Goal: Information Seeking & Learning: Learn about a topic

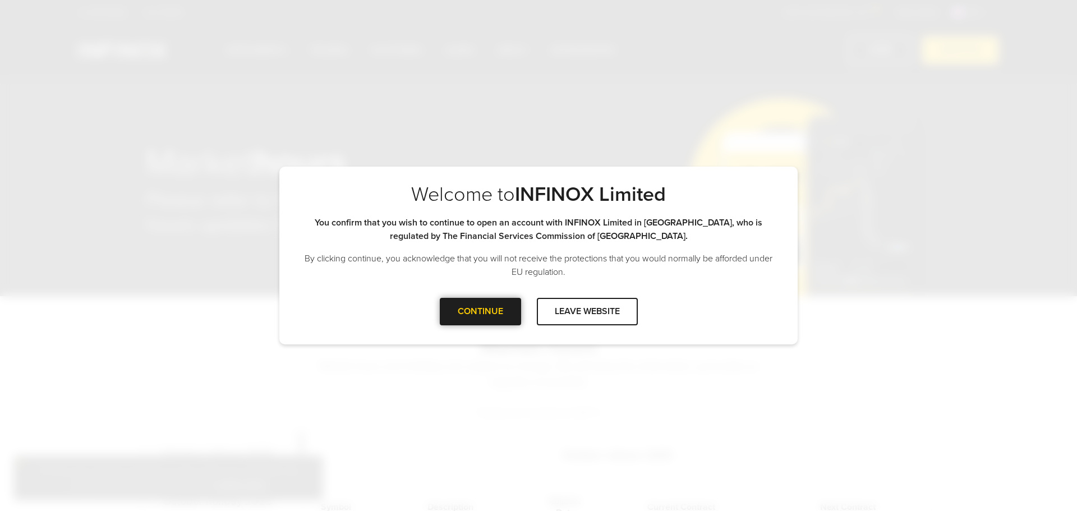
click at [471, 323] on div "CONTINUE" at bounding box center [480, 311] width 81 height 27
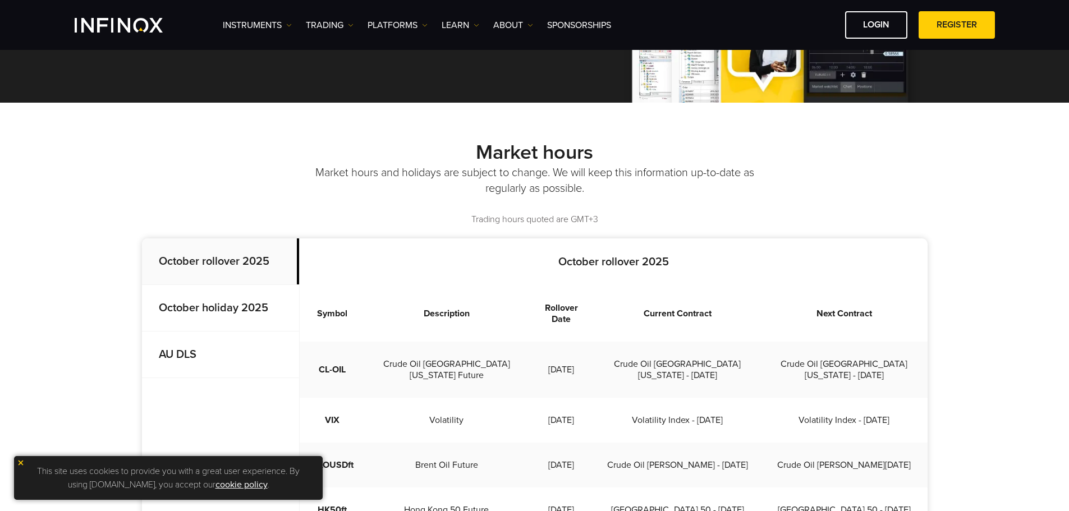
scroll to position [224, 0]
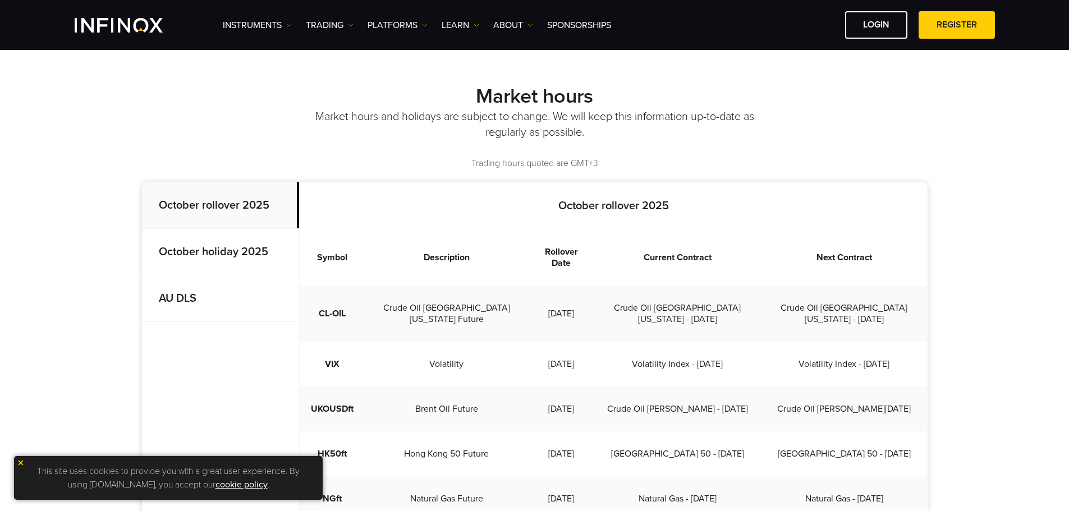
click at [235, 246] on strong "October holiday 2025" at bounding box center [213, 251] width 109 height 13
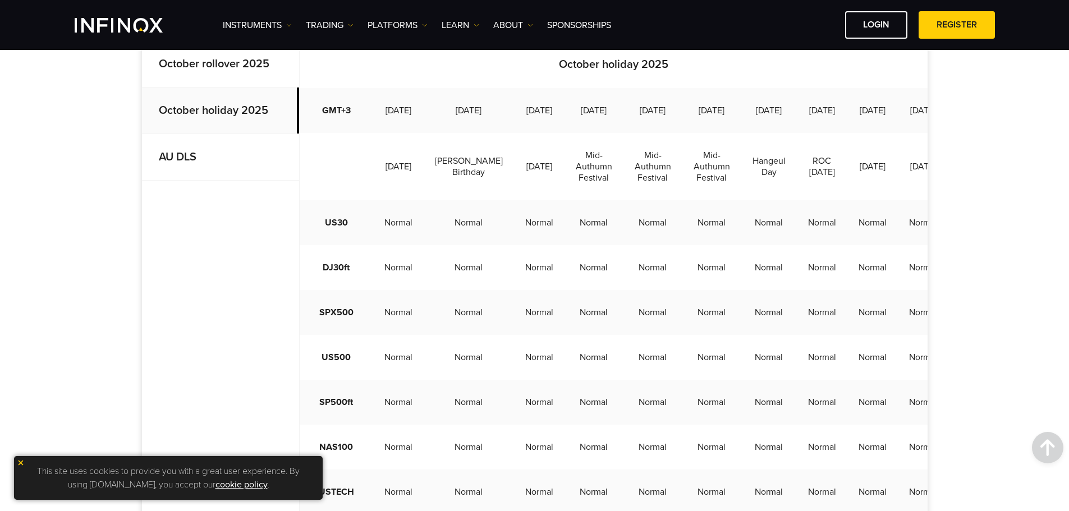
scroll to position [350, 0]
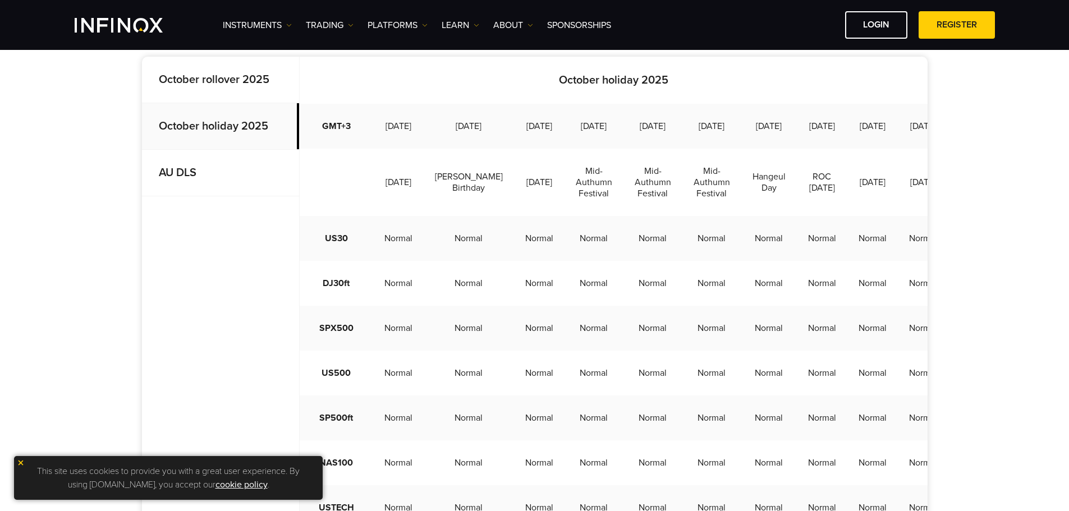
click at [174, 160] on p "AU DLS" at bounding box center [220, 173] width 157 height 47
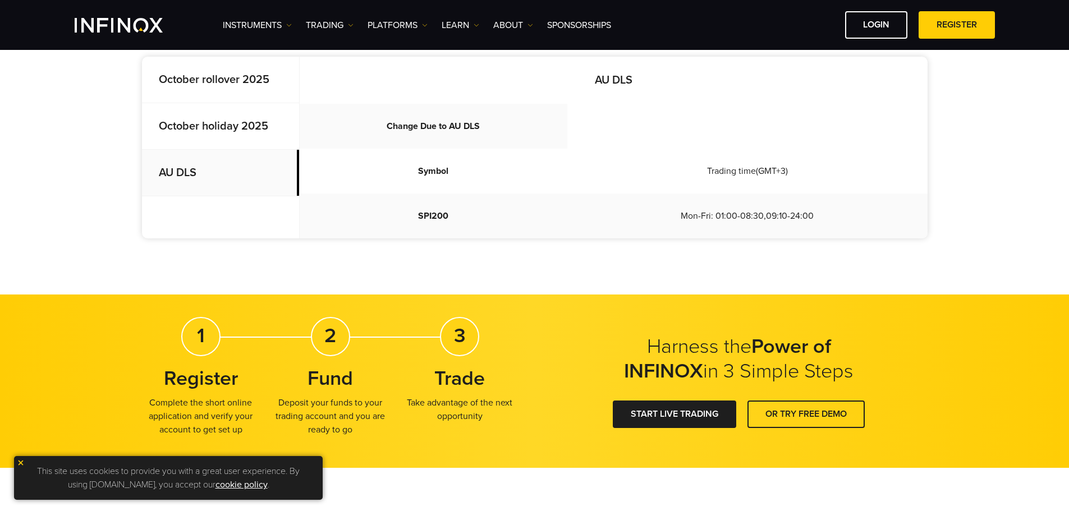
scroll to position [0, 0]
click at [195, 125] on strong "October holiday 2025" at bounding box center [213, 126] width 109 height 13
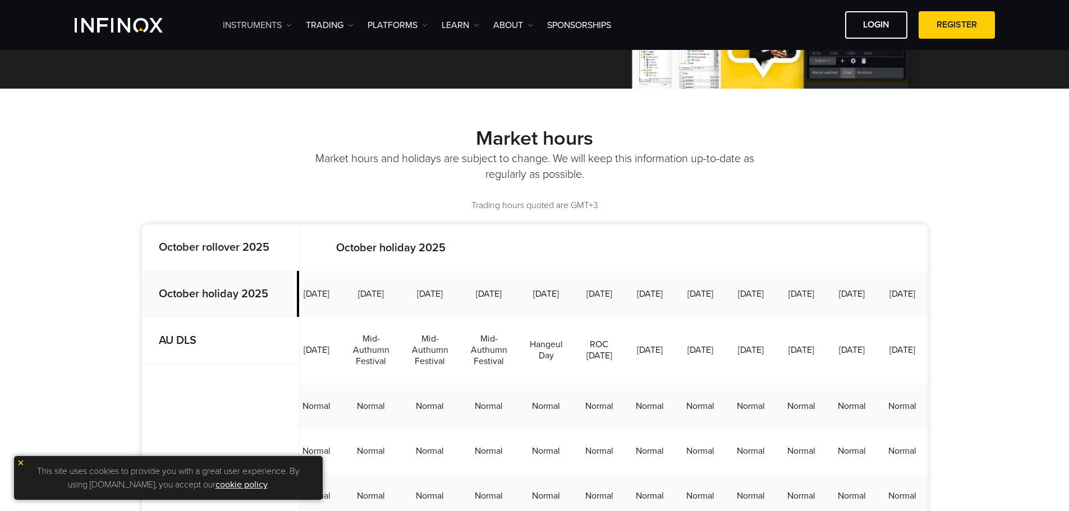
click at [248, 24] on link "Instruments" at bounding box center [257, 25] width 69 height 13
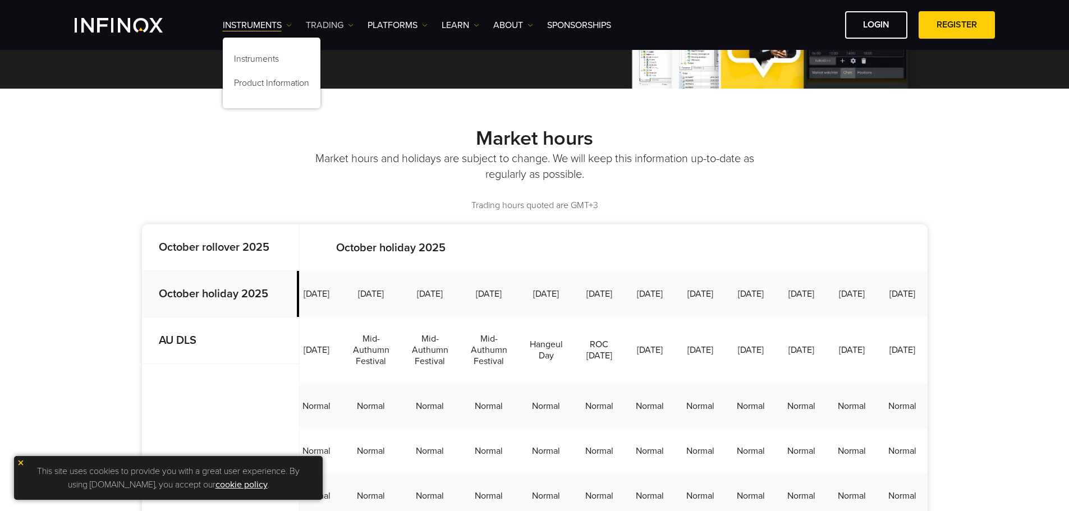
click at [330, 23] on link "TRADING" at bounding box center [330, 25] width 48 height 13
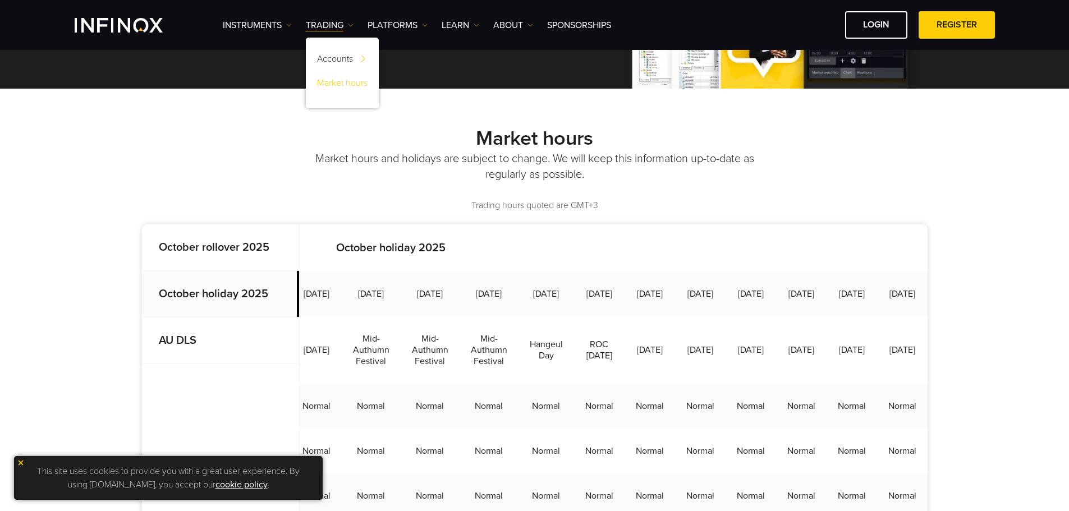
click at [335, 83] on link "Market hours" at bounding box center [342, 85] width 73 height 24
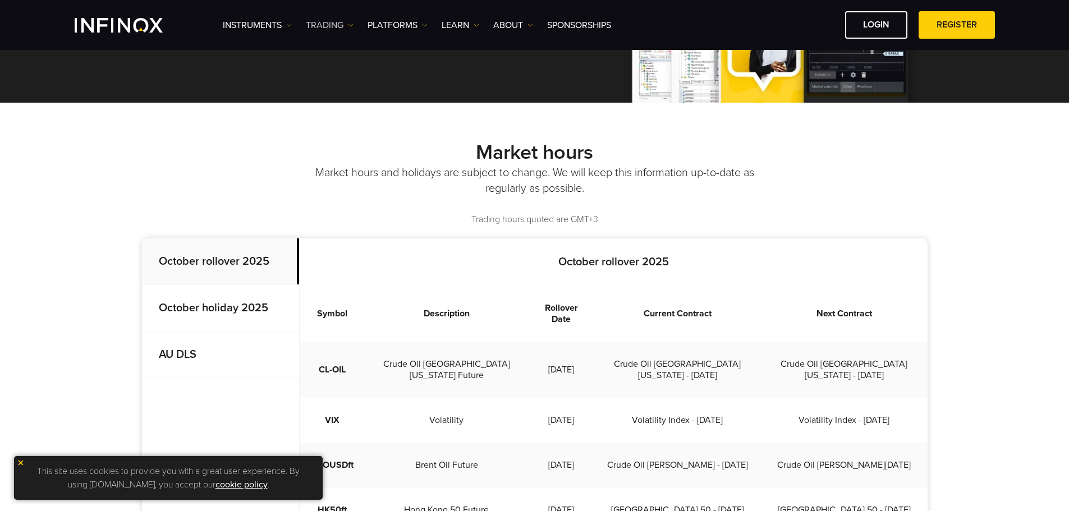
click at [343, 29] on link "TRADING" at bounding box center [330, 25] width 48 height 13
click at [402, 29] on link "PLATFORMS" at bounding box center [398, 25] width 60 height 13
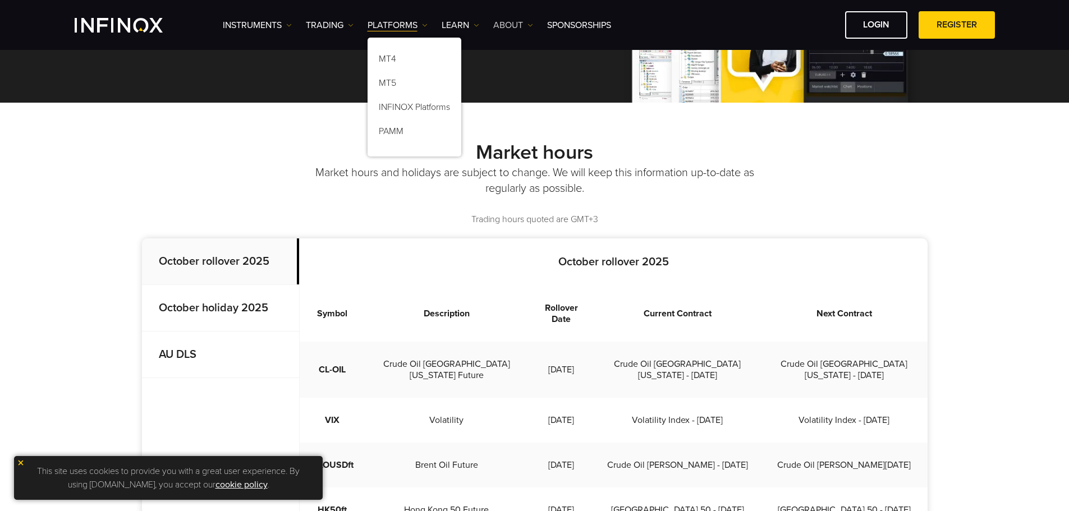
click at [509, 24] on link "ABOUT" at bounding box center [513, 25] width 40 height 13
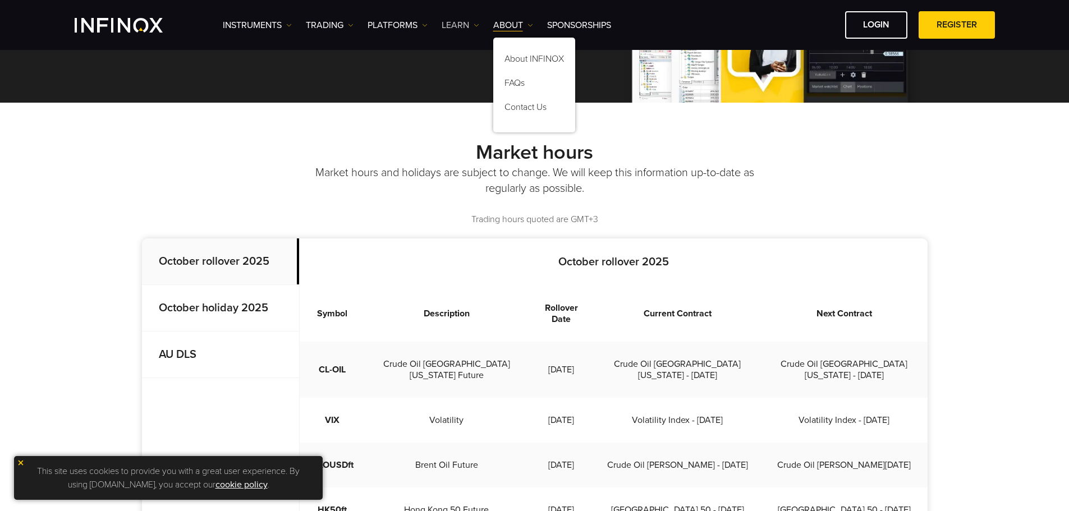
click at [447, 27] on link "Learn" at bounding box center [461, 25] width 38 height 13
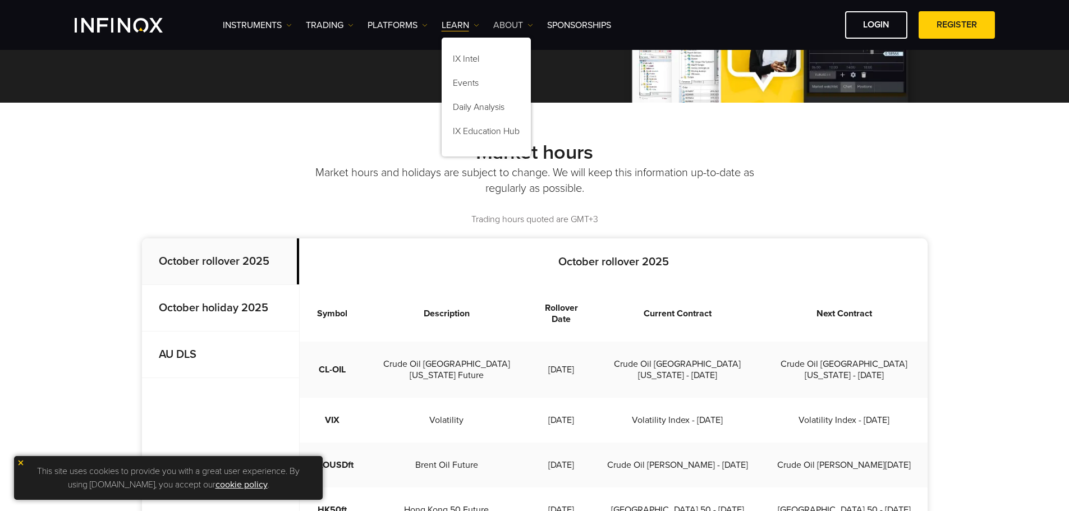
click at [521, 26] on link "ABOUT" at bounding box center [513, 25] width 40 height 13
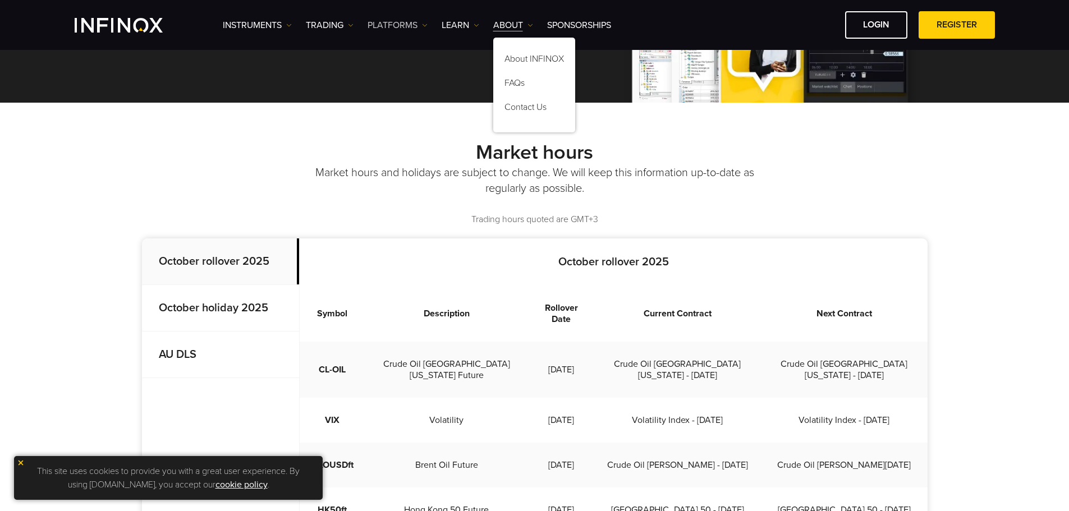
click at [402, 29] on link "PLATFORMS" at bounding box center [398, 25] width 60 height 13
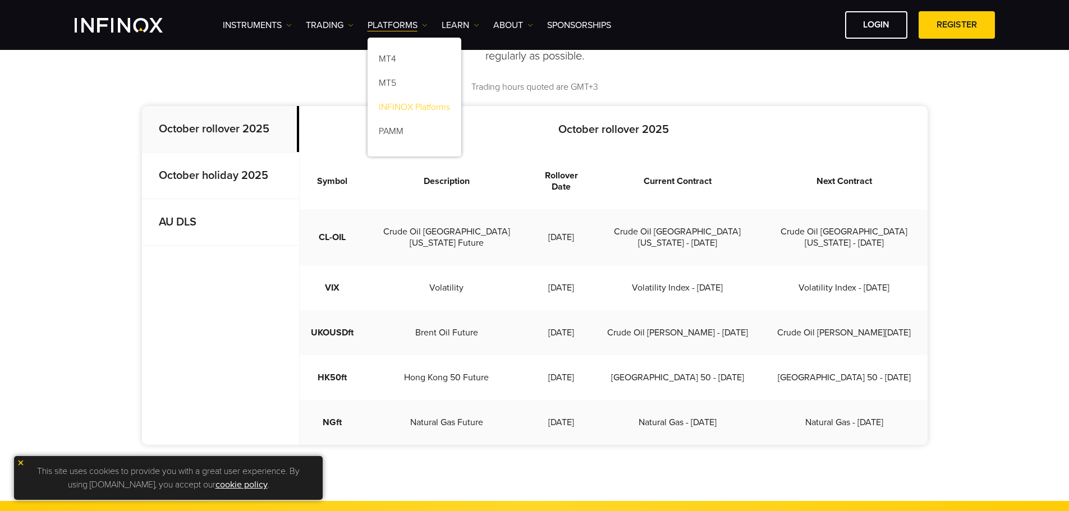
scroll to position [281, 0]
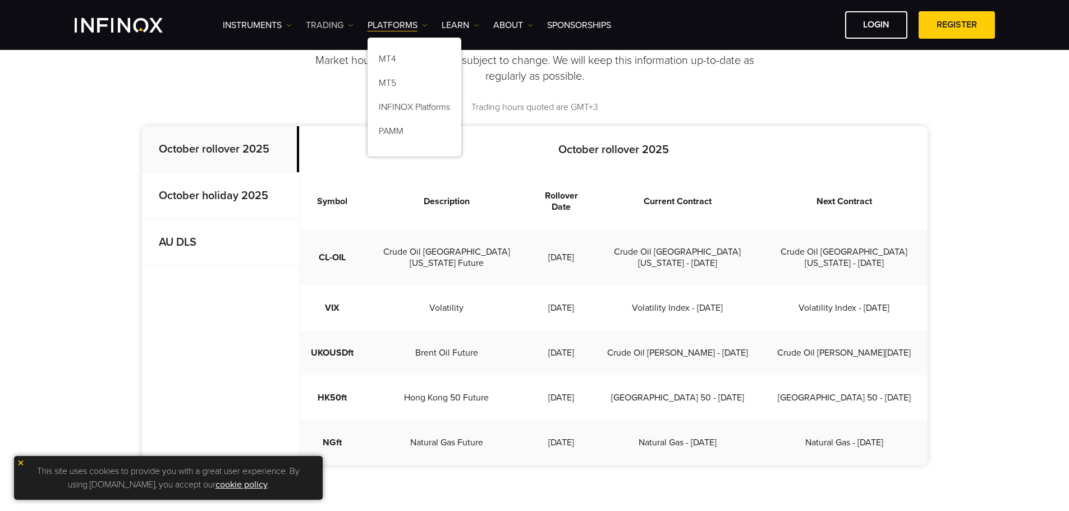
click at [334, 27] on link "TRADING" at bounding box center [330, 25] width 48 height 13
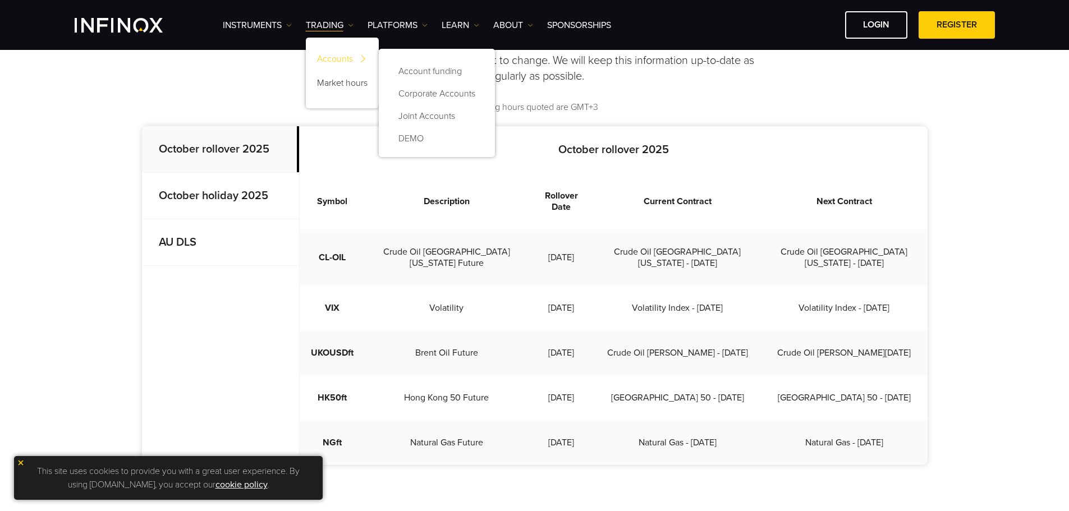
scroll to position [0, 0]
click at [343, 90] on link "Market hours" at bounding box center [342, 85] width 73 height 24
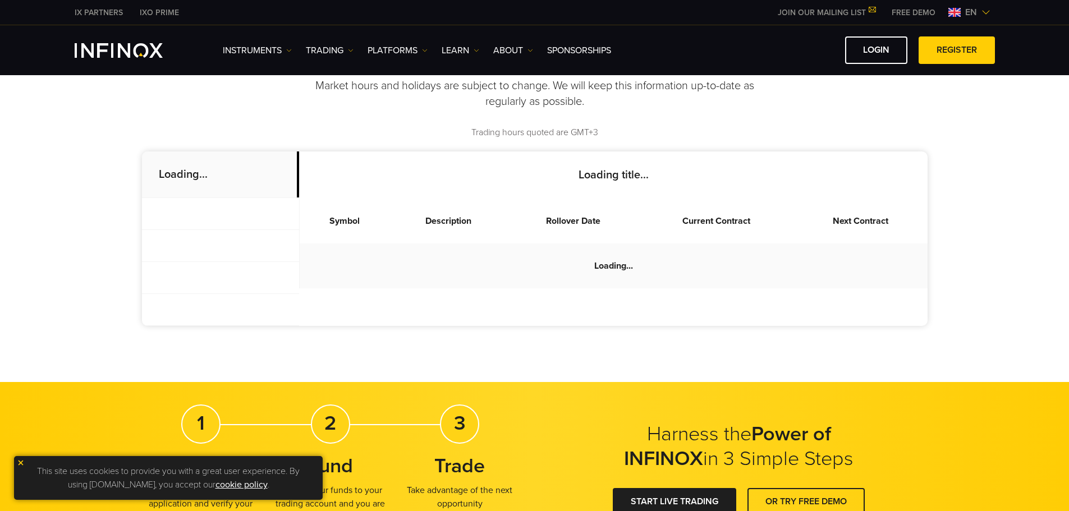
scroll to position [281, 0]
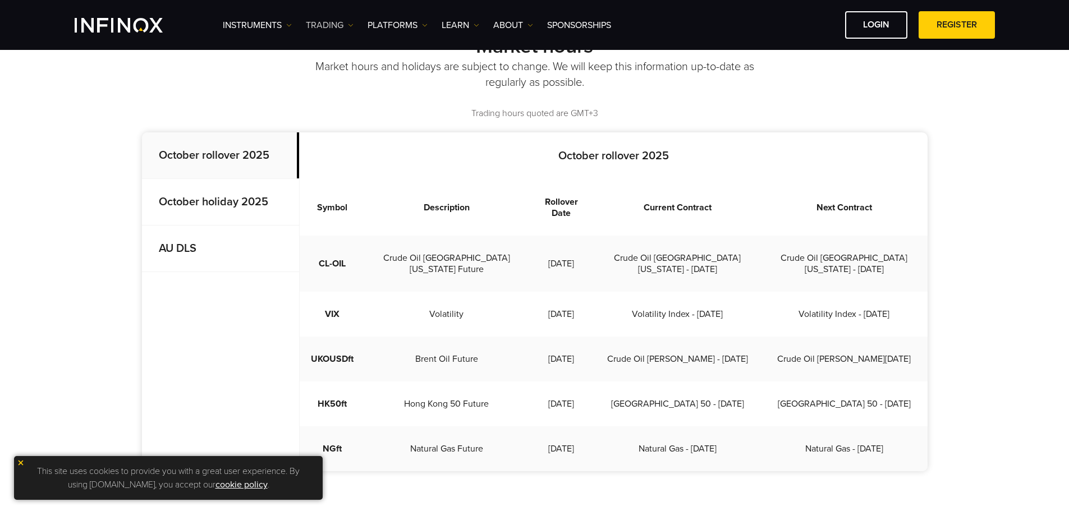
click at [339, 26] on link "TRADING" at bounding box center [330, 25] width 48 height 13
click at [283, 29] on link "Instruments" at bounding box center [257, 25] width 69 height 13
